Goal: Task Accomplishment & Management: Manage account settings

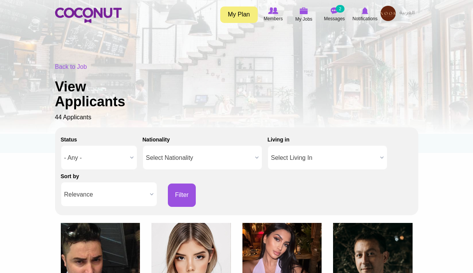
click at [387, 18] on img at bounding box center [388, 13] width 15 height 15
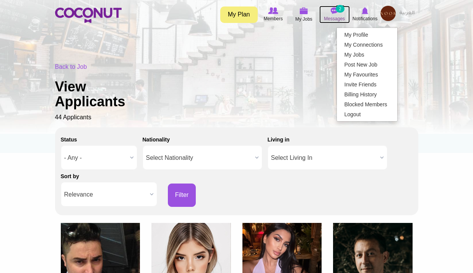
click at [338, 16] on span "Messages" at bounding box center [334, 19] width 21 height 8
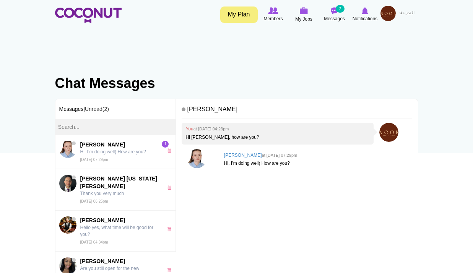
click at [390, 11] on img at bounding box center [388, 13] width 15 height 15
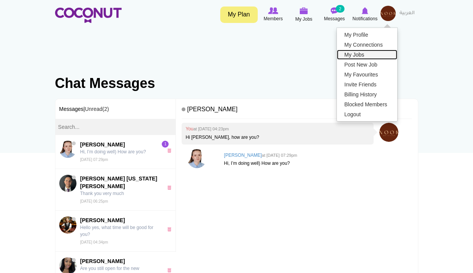
click at [353, 53] on link "My Jobs" at bounding box center [367, 55] width 60 height 10
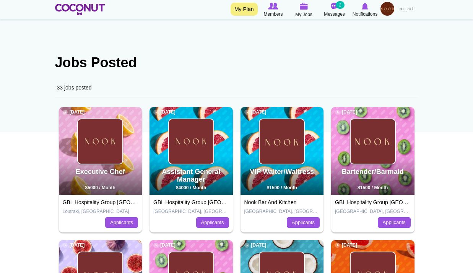
scroll to position [76, 0]
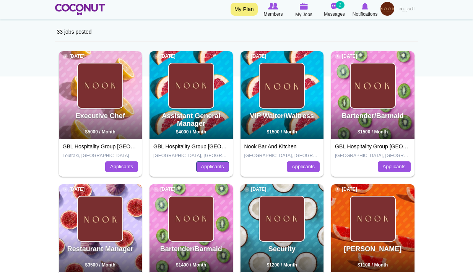
click at [223, 164] on link "Applicants" at bounding box center [212, 166] width 33 height 11
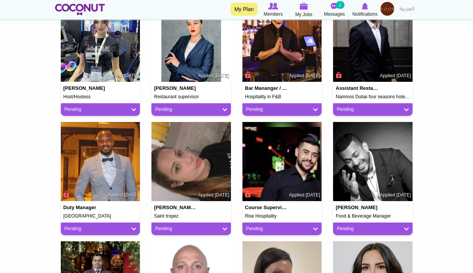
scroll to position [574, 0]
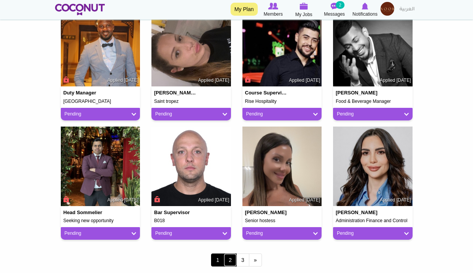
click at [227, 258] on link "2" at bounding box center [230, 260] width 13 height 13
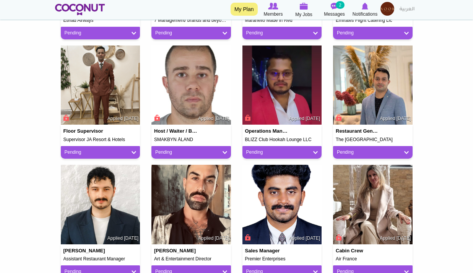
scroll to position [650, 0]
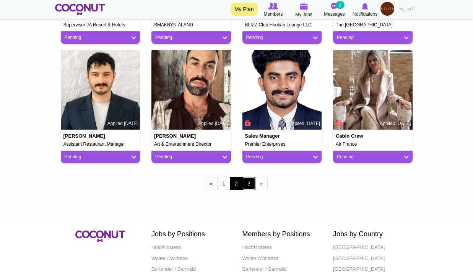
click at [250, 186] on link "3" at bounding box center [248, 183] width 13 height 13
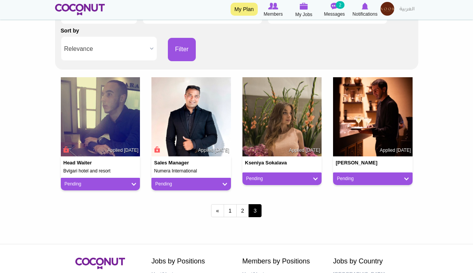
scroll to position [153, 0]
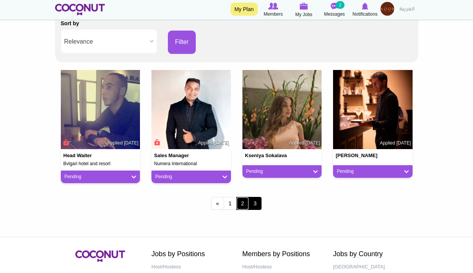
click at [241, 203] on link "2" at bounding box center [242, 203] width 13 height 13
